Goal: Navigation & Orientation: Find specific page/section

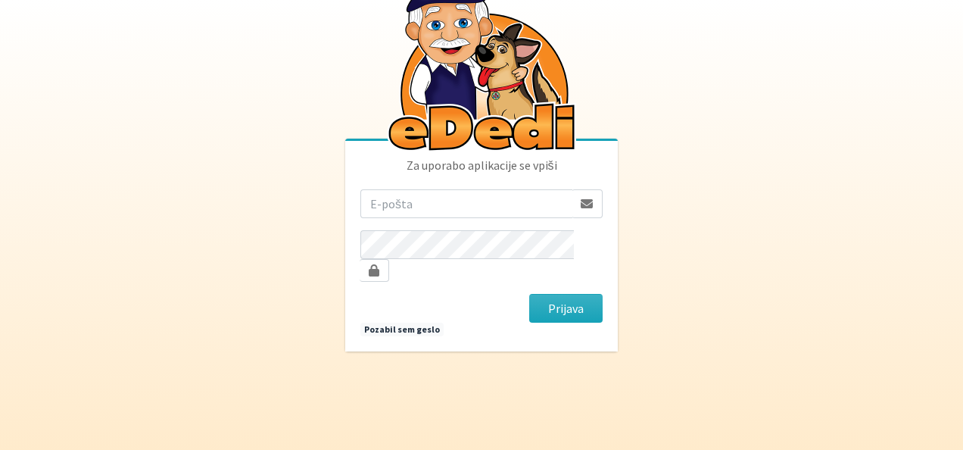
click at [541, 218] on input "email" at bounding box center [466, 203] width 212 height 29
type input "[EMAIL_ADDRESS][PERSON_NAME][DOMAIN_NAME]"
click at [547, 294] on button "Prijava" at bounding box center [565, 308] width 73 height 29
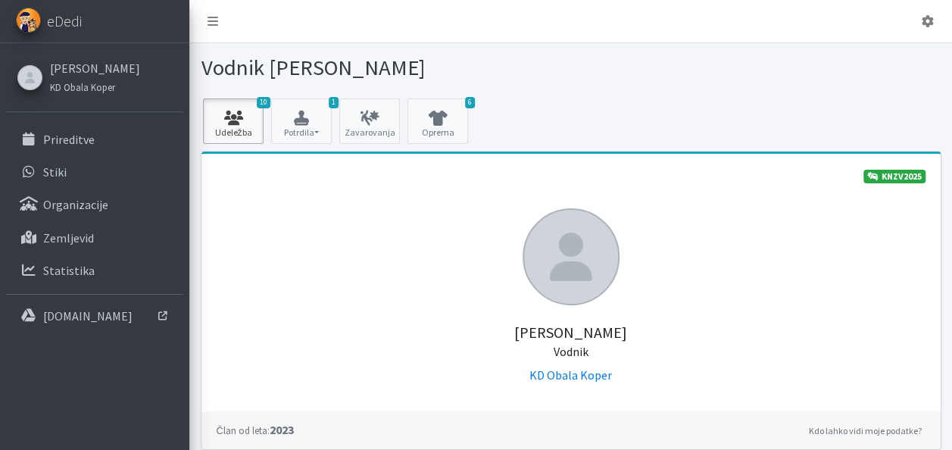
click at [223, 123] on icon at bounding box center [232, 118] width 51 height 15
click at [444, 116] on icon at bounding box center [437, 118] width 51 height 15
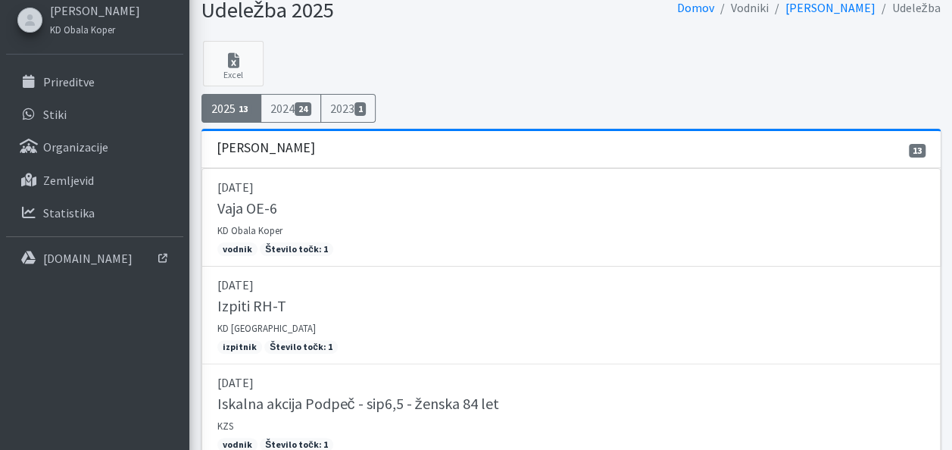
scroll to position [30, 0]
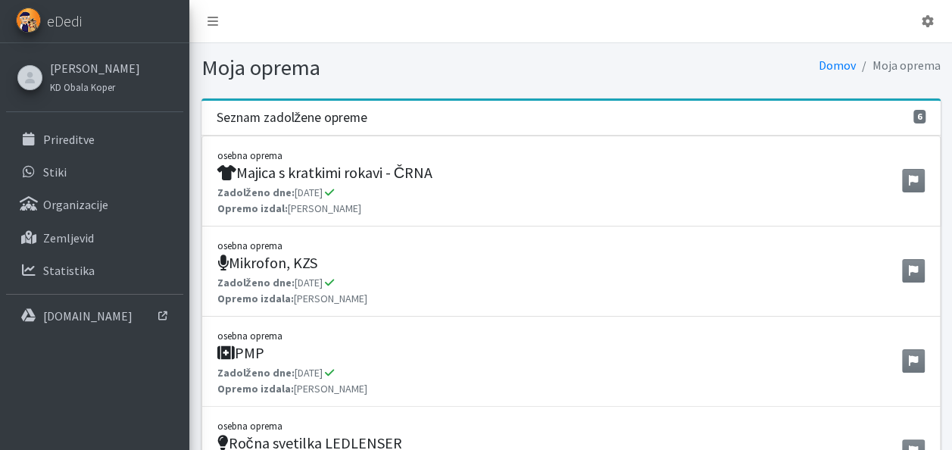
click at [444, 116] on div "Seznam zadolžene opreme 6" at bounding box center [570, 118] width 739 height 35
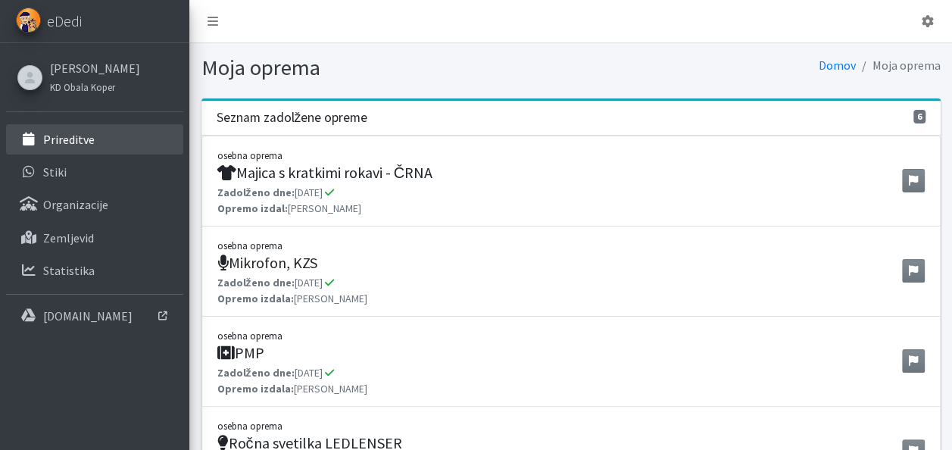
click at [69, 141] on p "Prireditve" at bounding box center [68, 139] width 51 height 15
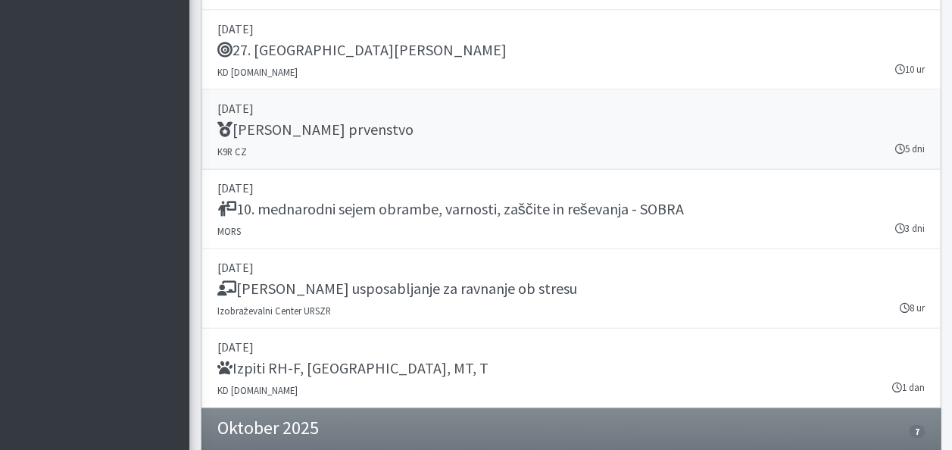
scroll to position [1665, 0]
